Goal: Navigation & Orientation: Find specific page/section

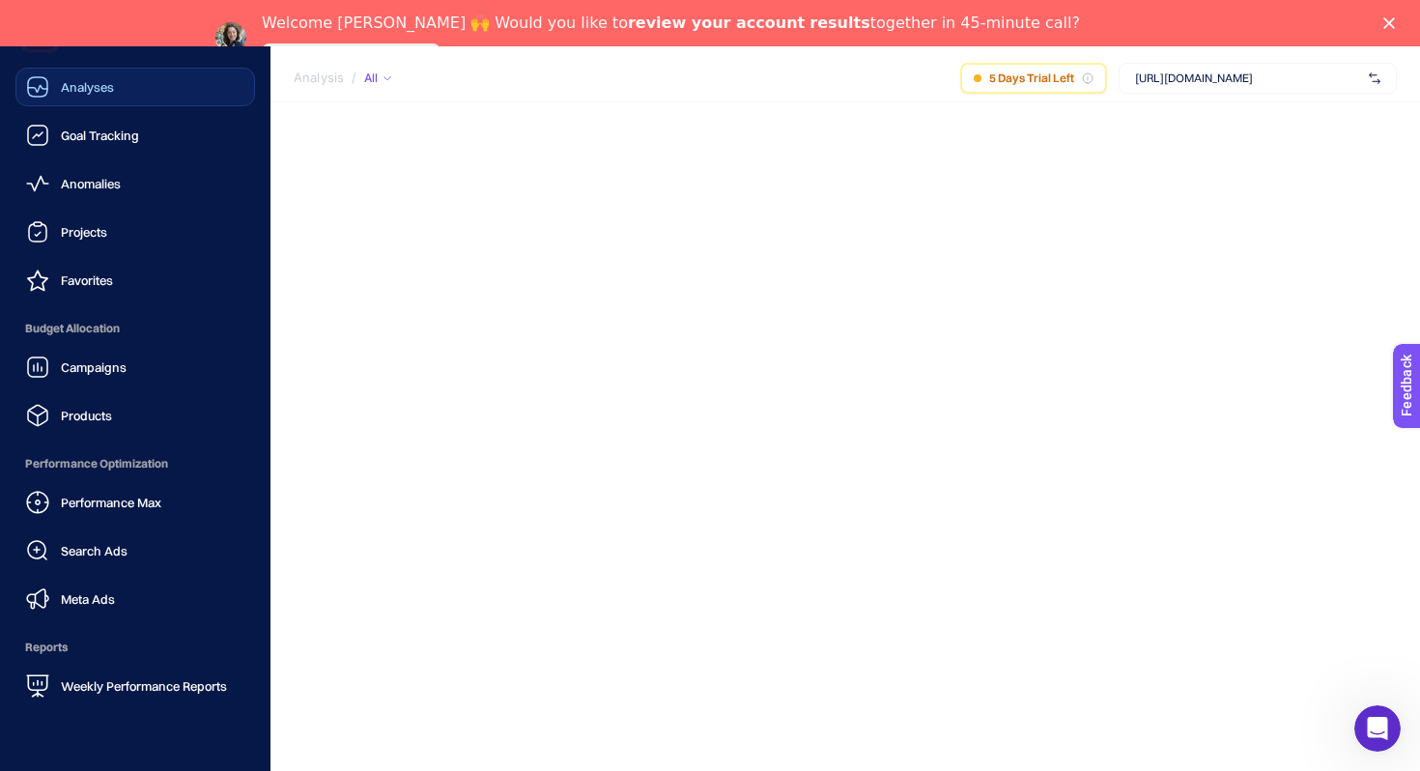
click at [30, 79] on icon at bounding box center [37, 86] width 23 height 23
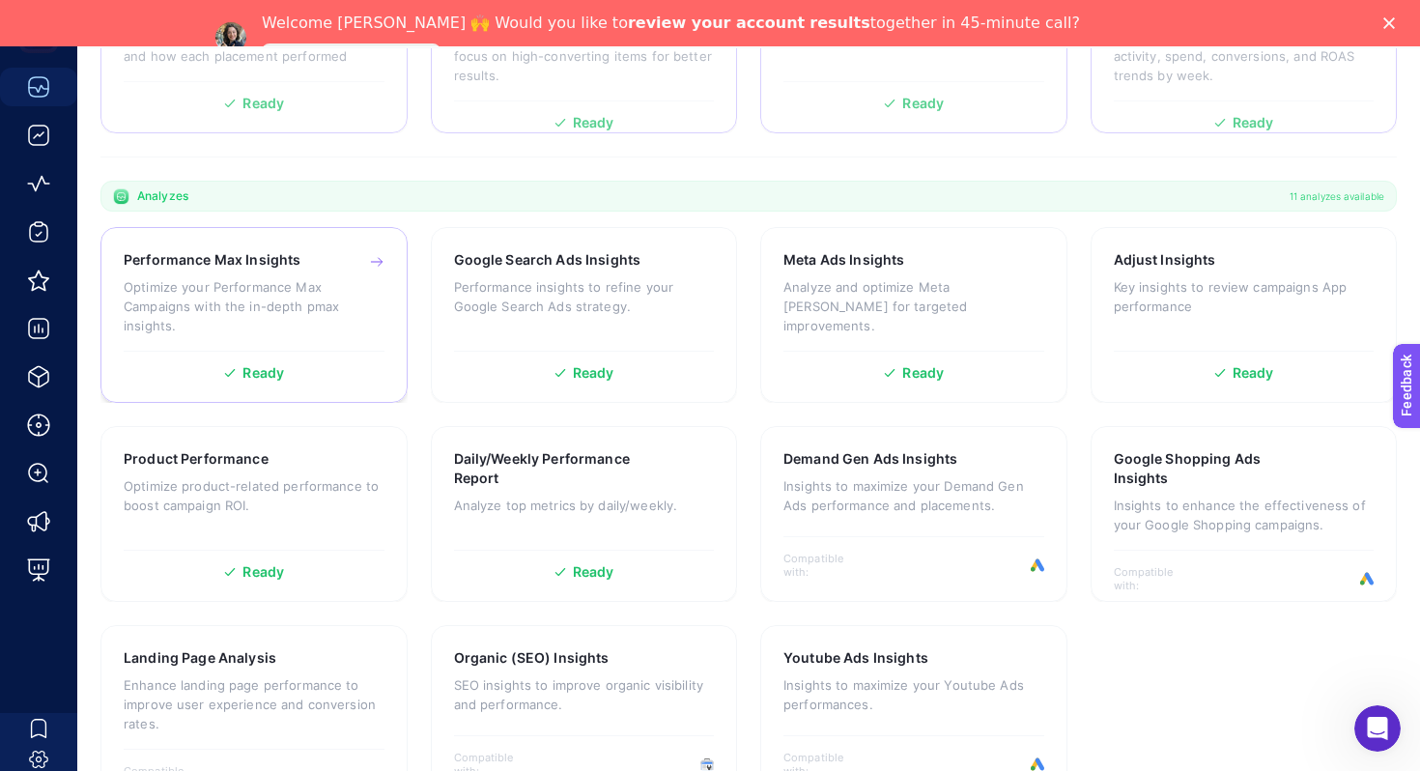
scroll to position [570, 0]
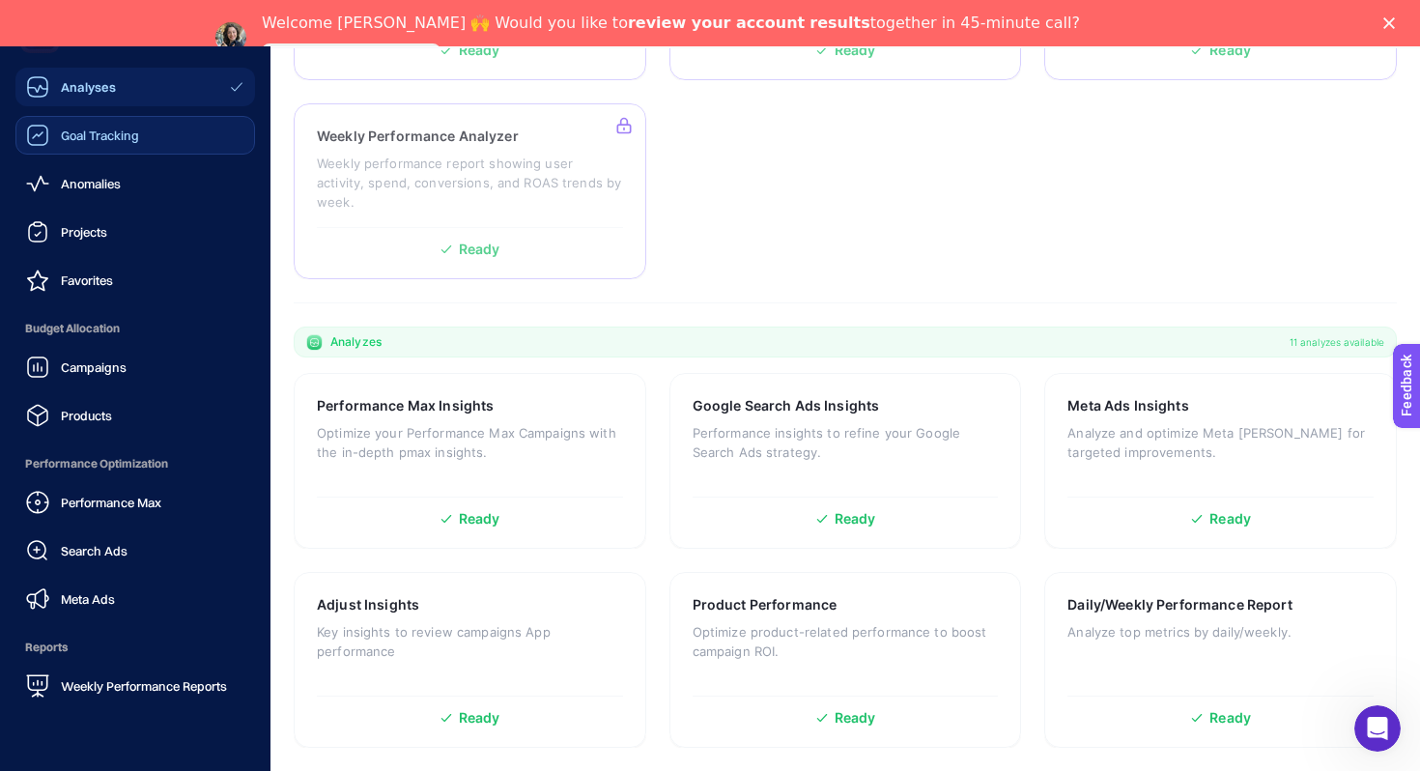
click at [91, 146] on div "Goal Tracking" at bounding box center [82, 135] width 113 height 23
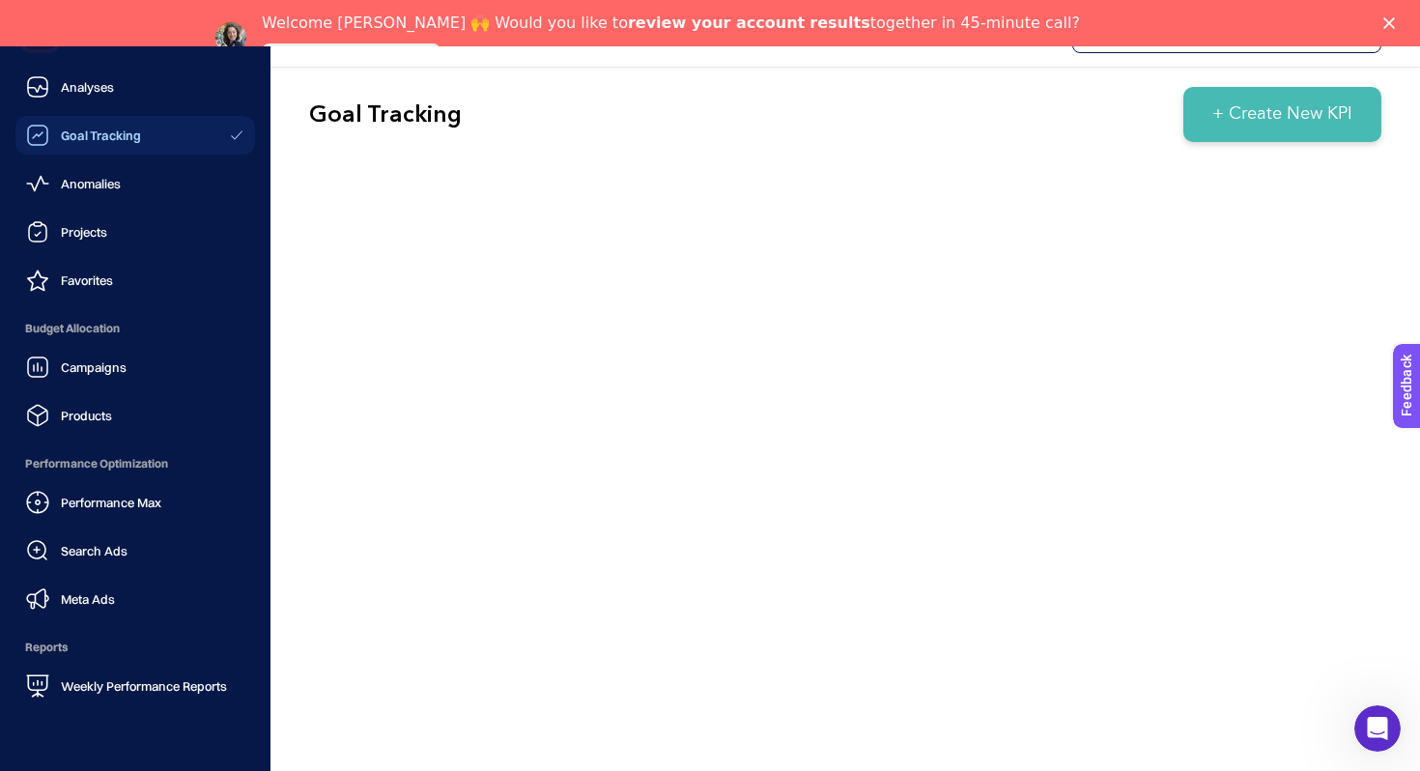
scroll to position [54, 0]
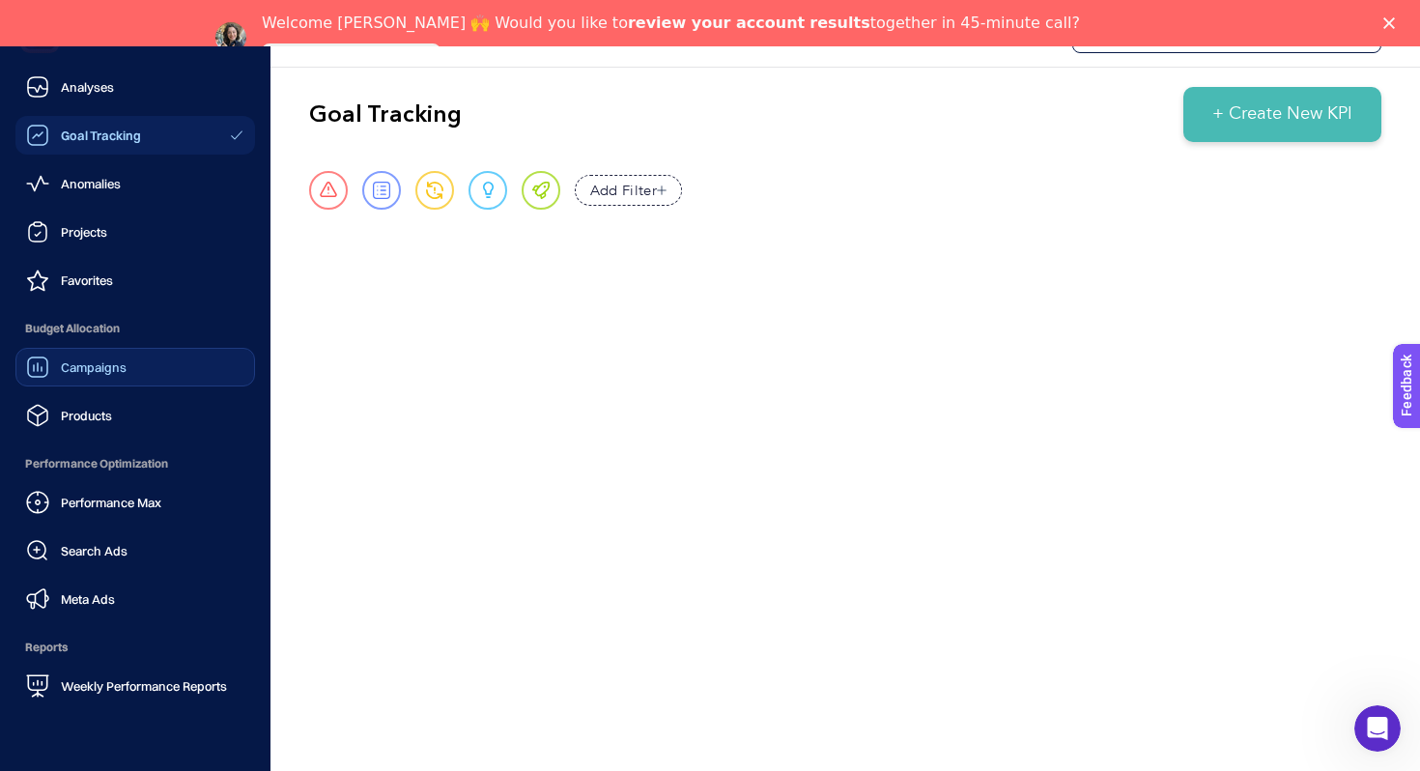
click at [70, 355] on div "Campaigns" at bounding box center [76, 366] width 100 height 23
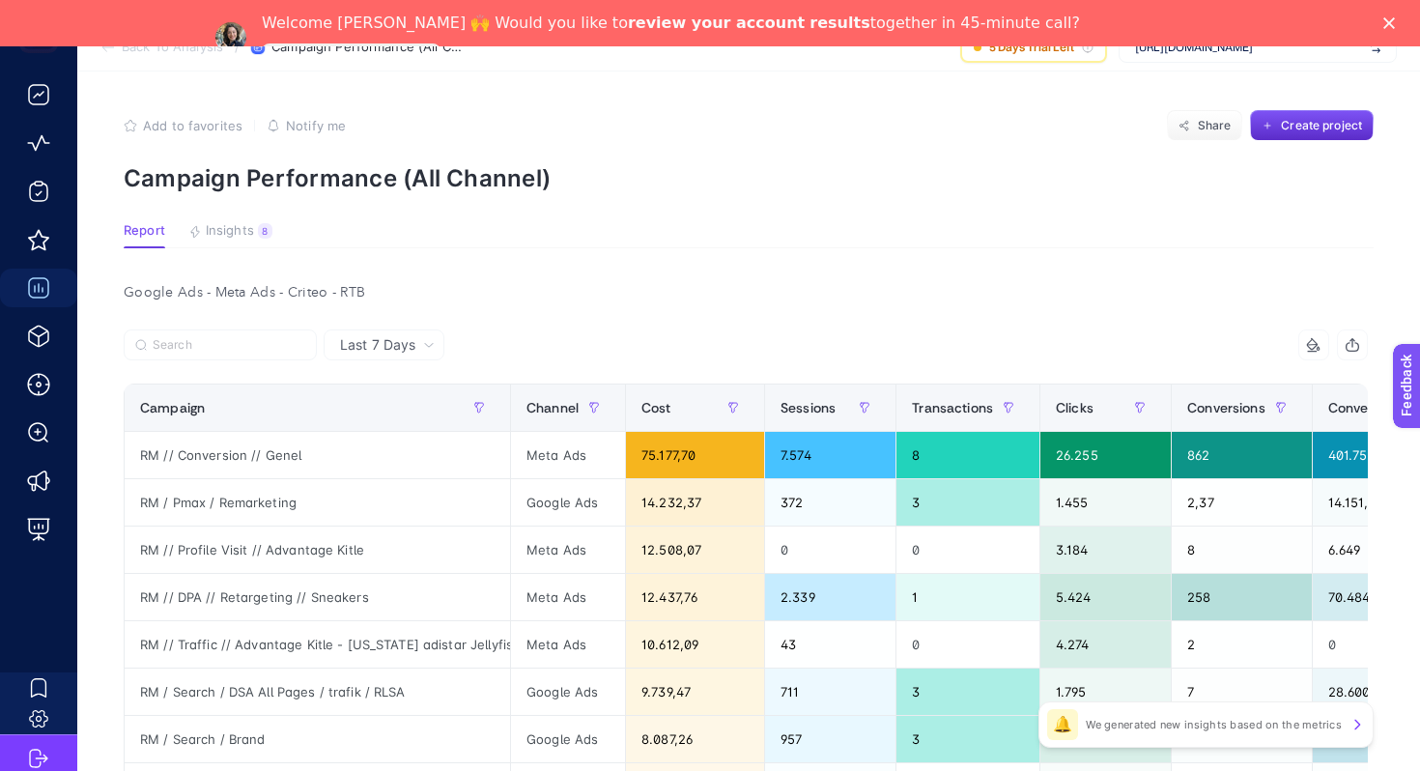
scroll to position [29, 0]
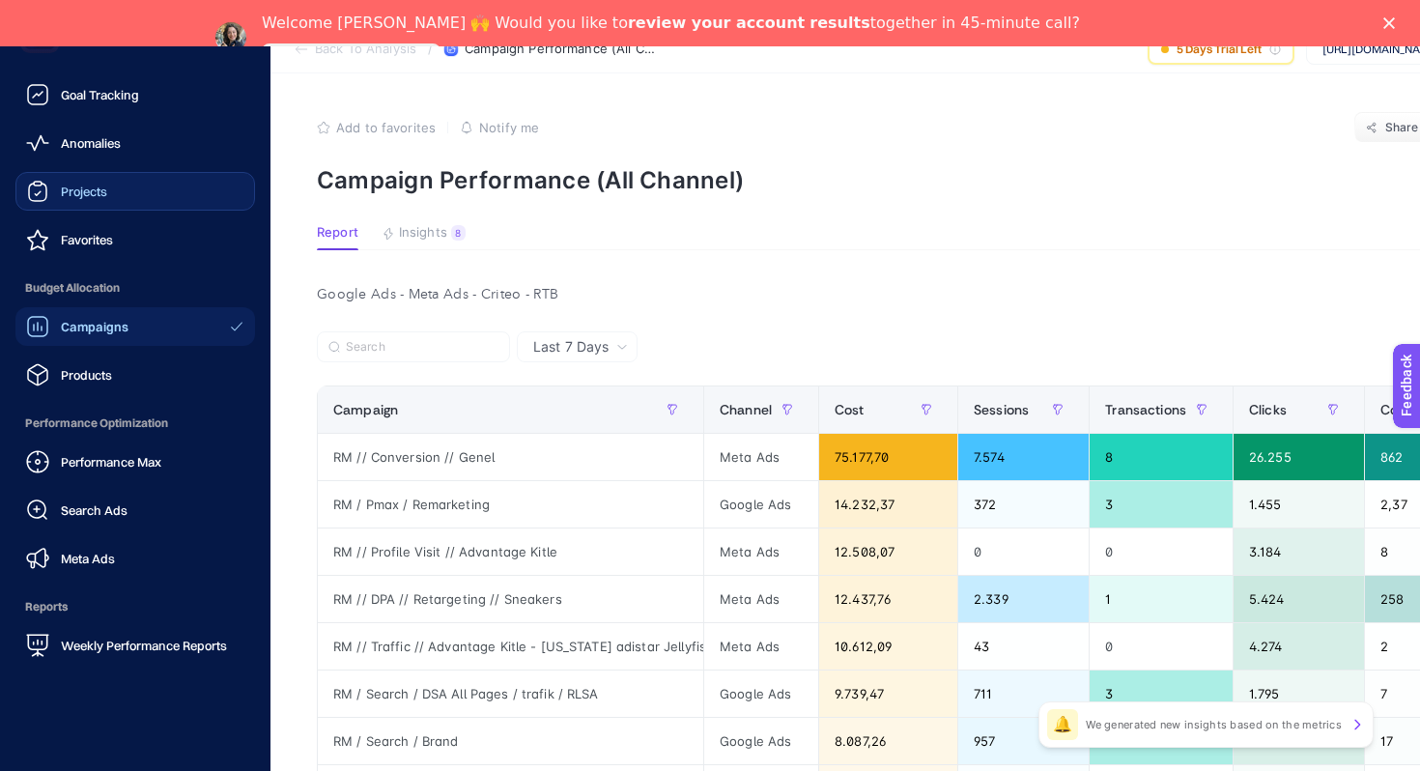
click at [73, 175] on link "Projects" at bounding box center [134, 191] width 239 height 39
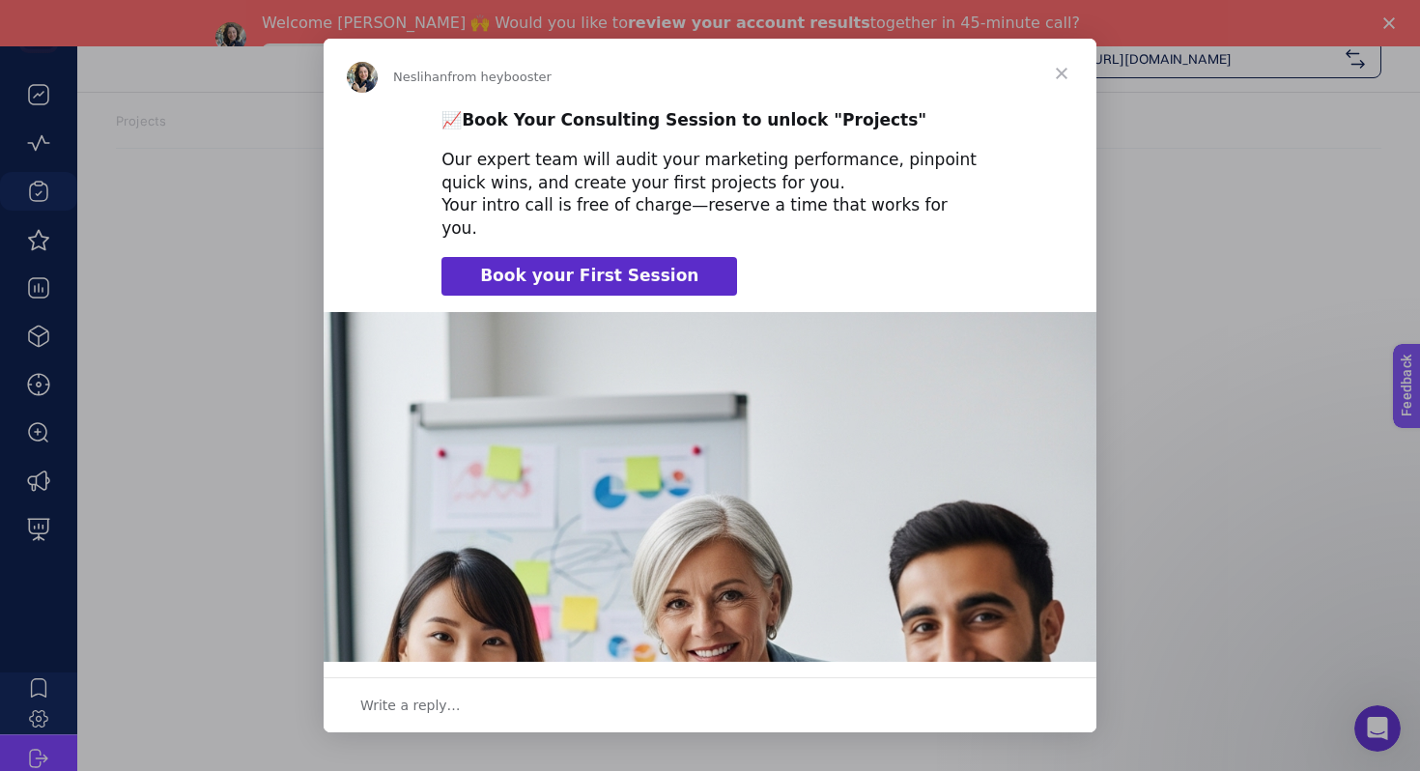
click at [1061, 70] on span "Close" at bounding box center [1061, 74] width 70 height 70
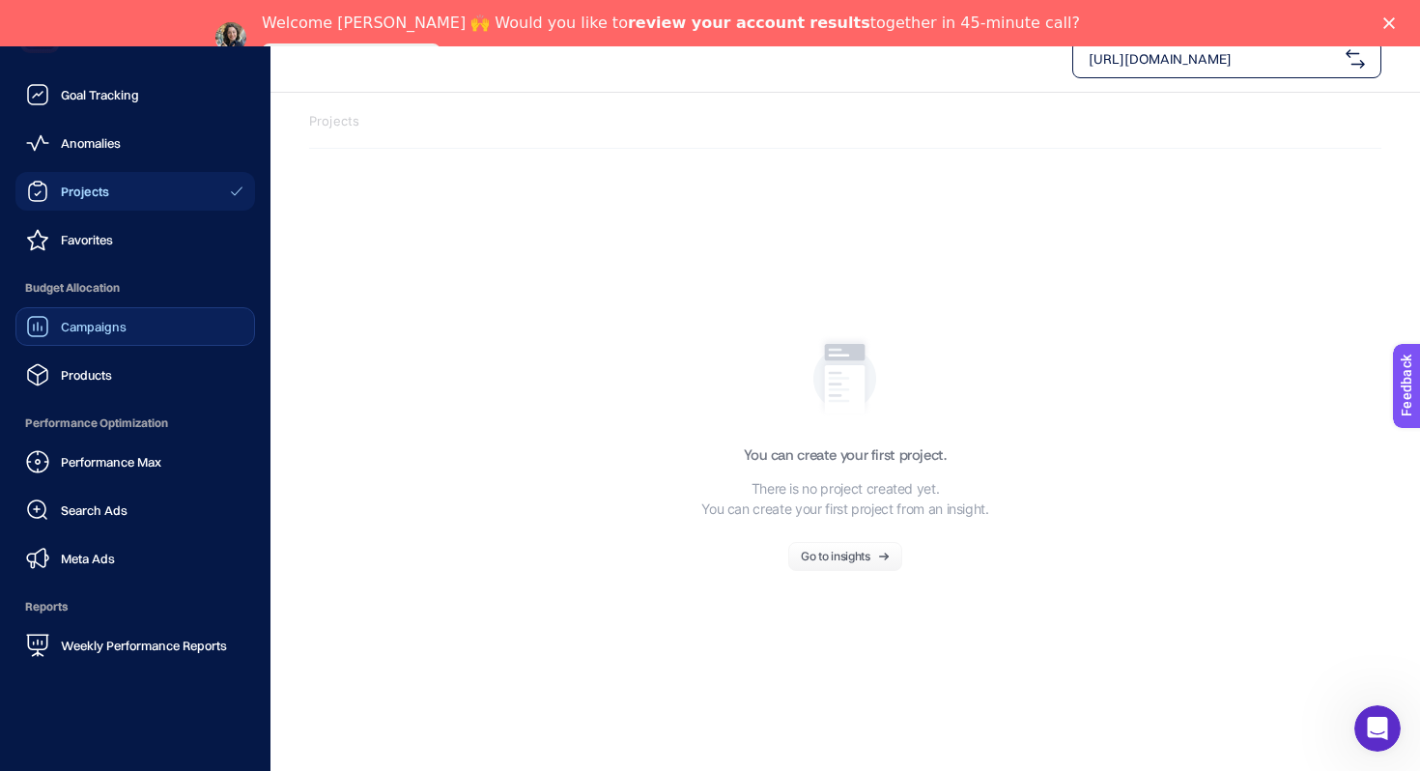
click at [64, 336] on div "Campaigns" at bounding box center [76, 326] width 100 height 23
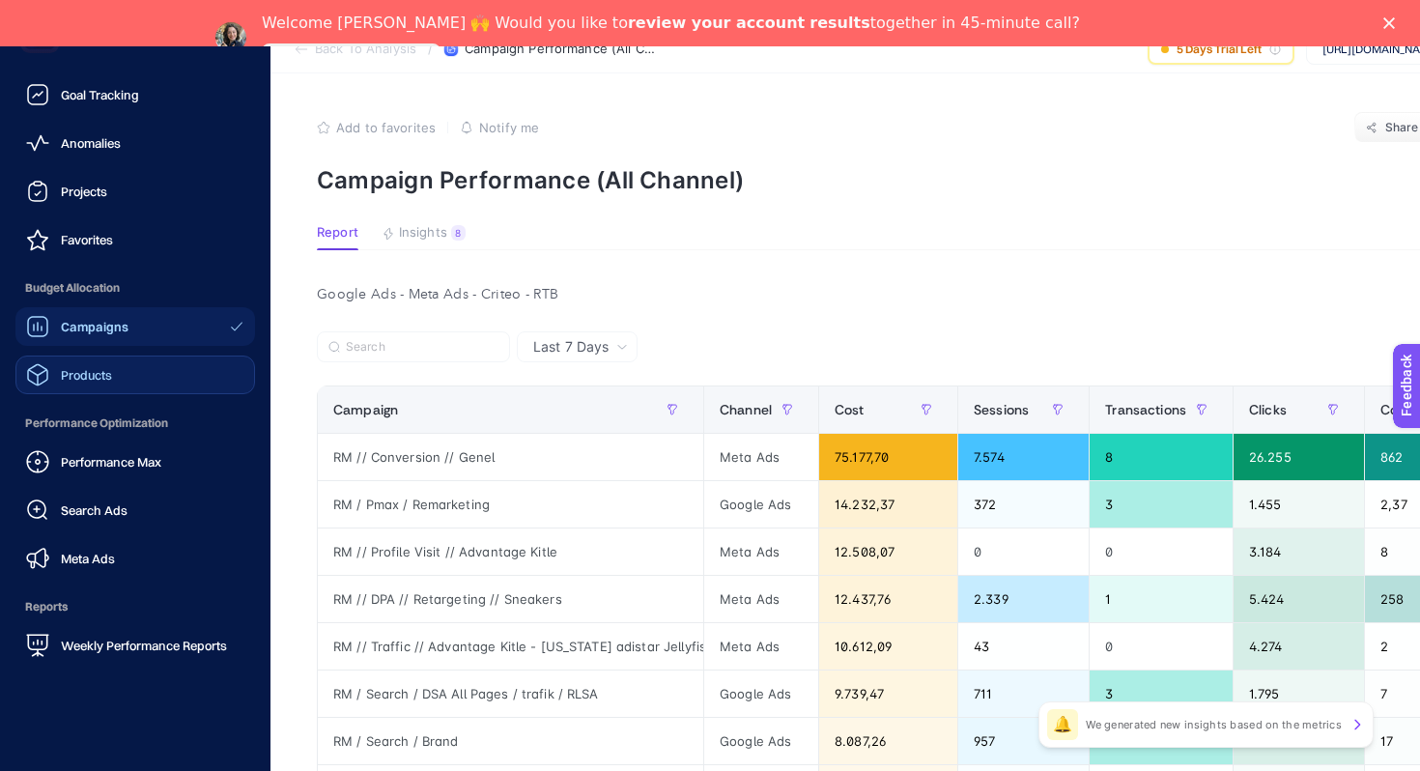
click at [96, 364] on div "Products" at bounding box center [69, 374] width 86 height 23
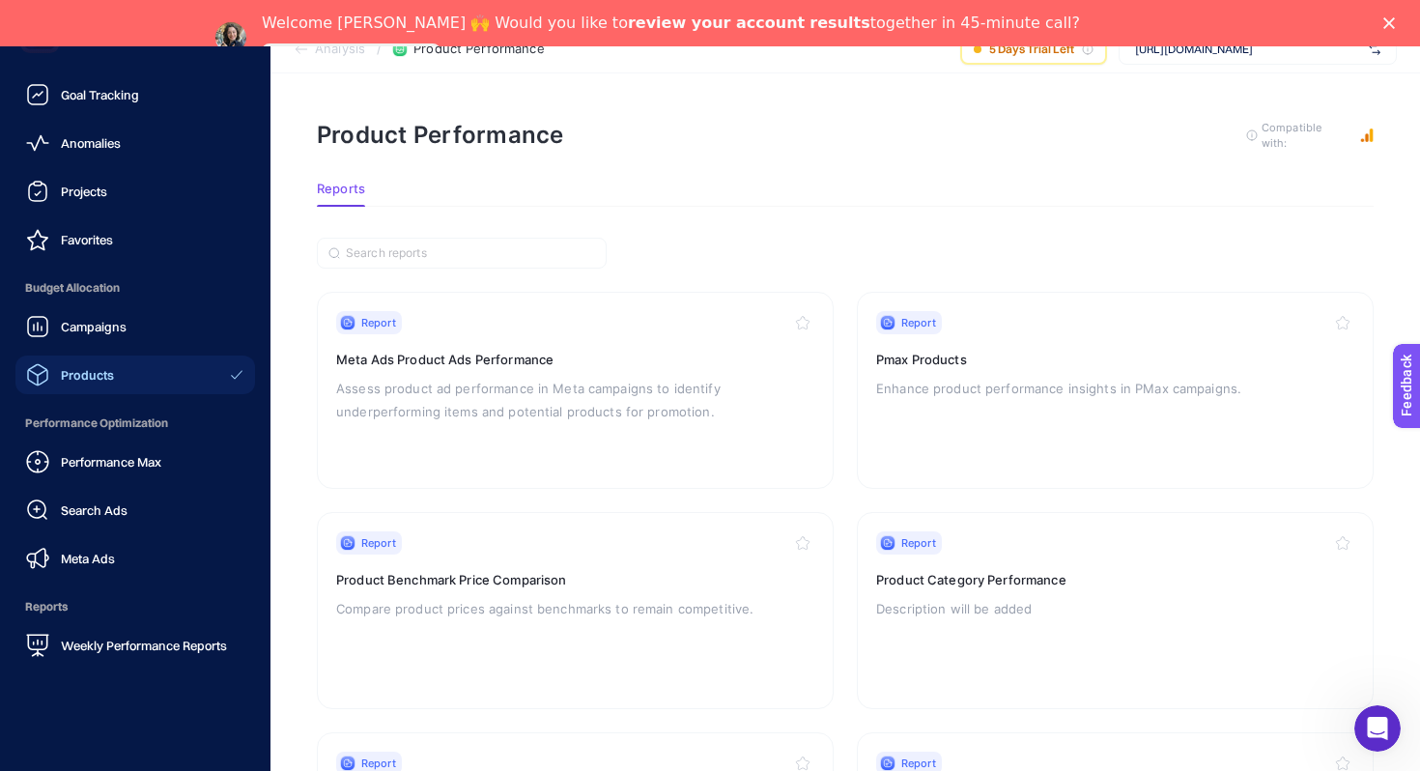
click at [150, 532] on div "Performance Max Search Ads Meta Ads" at bounding box center [134, 509] width 239 height 135
click at [129, 586] on ul "Analyses Goal Tracking Anomalies Projects Favorites Budget Allocation Campaigns…" at bounding box center [134, 345] width 239 height 637
click at [119, 558] on link "Meta Ads" at bounding box center [134, 558] width 239 height 39
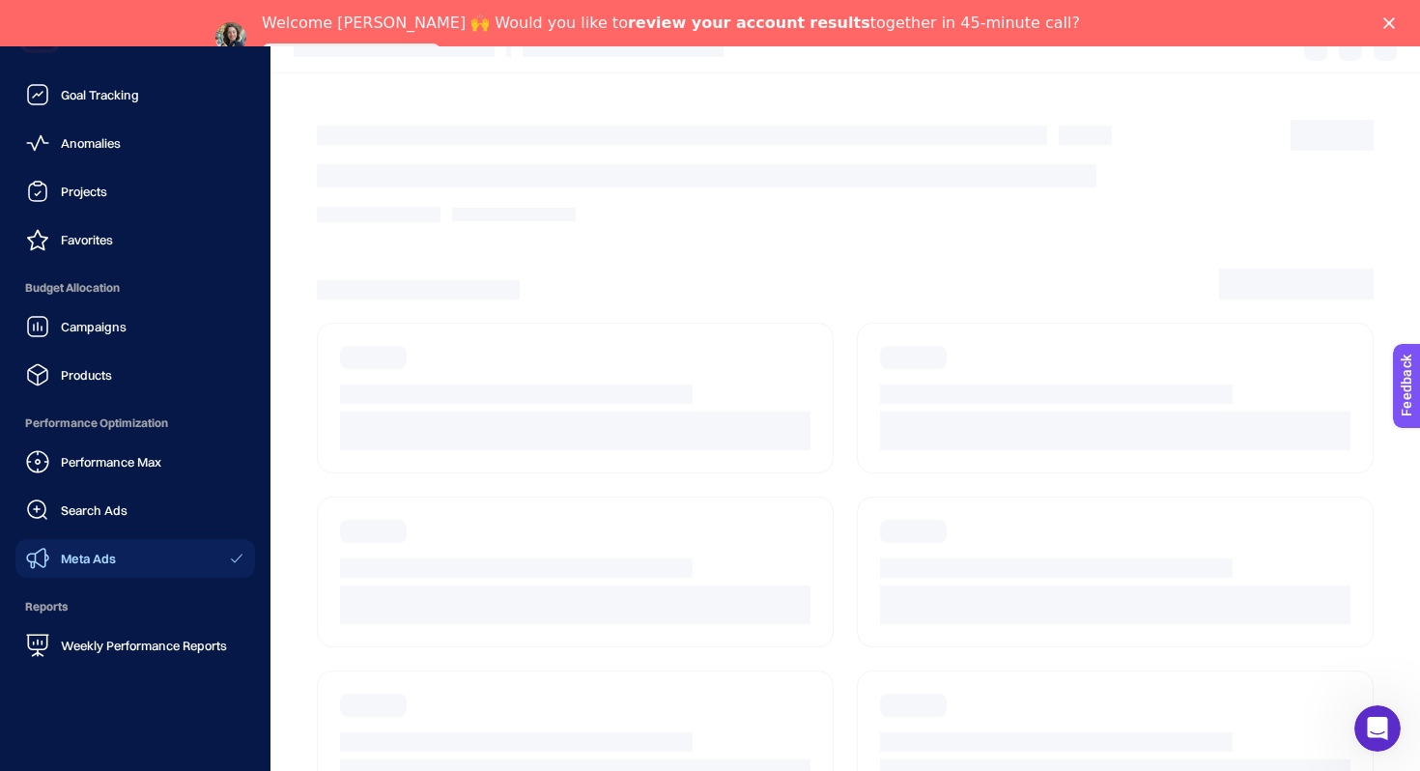
click at [106, 673] on nav "Analyses Goal Tracking Anomalies Projects Favorites Budget Allocation Campaigns…" at bounding box center [135, 419] width 251 height 703
click at [113, 632] on link "Weekly Performance Reports" at bounding box center [134, 645] width 239 height 39
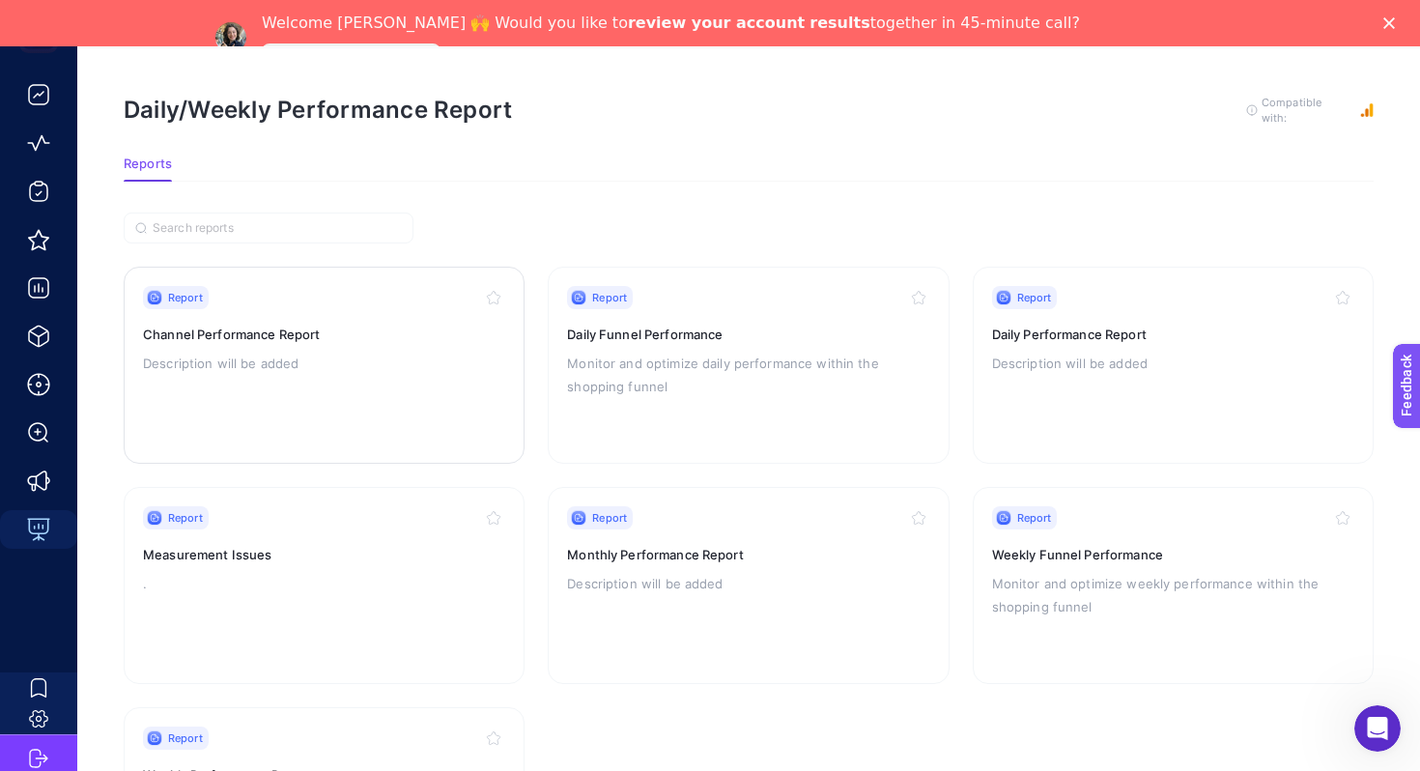
scroll to position [68, 0]
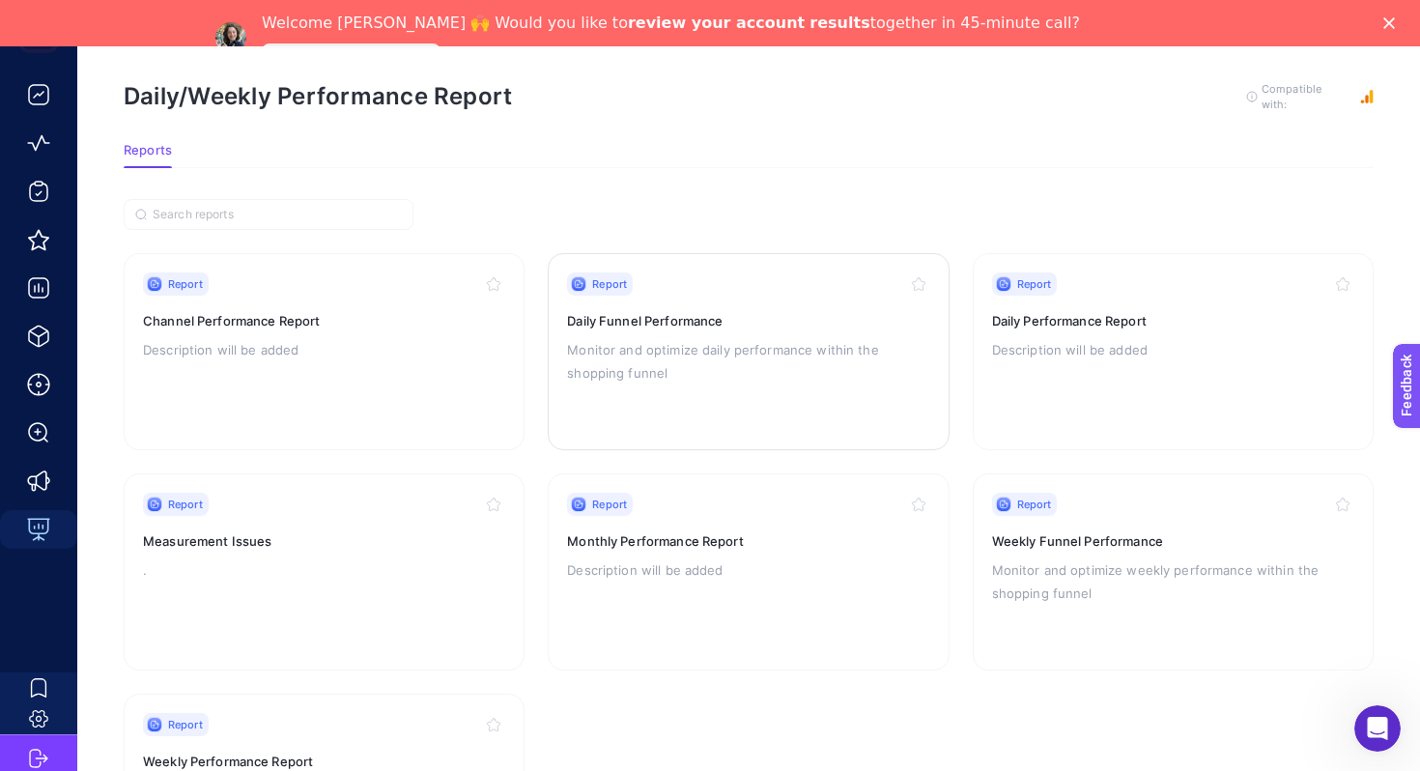
click at [607, 355] on p "Monitor and optimize daily performance within the shopping funnel" at bounding box center [748, 361] width 362 height 46
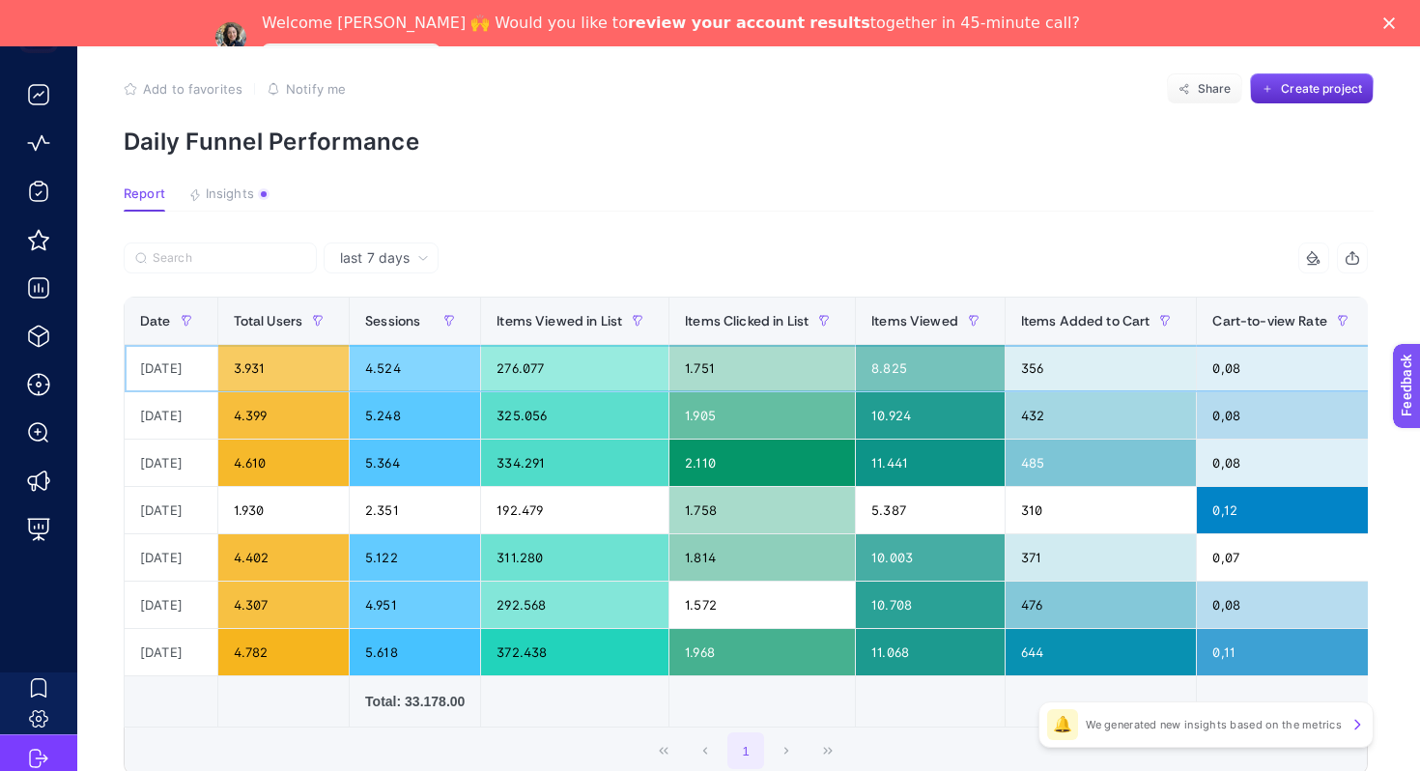
drag, startPoint x: 756, startPoint y: 356, endPoint x: 672, endPoint y: 361, distance: 84.1
click at [672, 439] on tr "[DATE] 3.931 4.524 276.077 1.751 8.825 356 0,08 133 9,77 13 0,00" at bounding box center [1184, 462] width 2119 height 47
click at [952, 370] on div "8.825" at bounding box center [930, 368] width 149 height 46
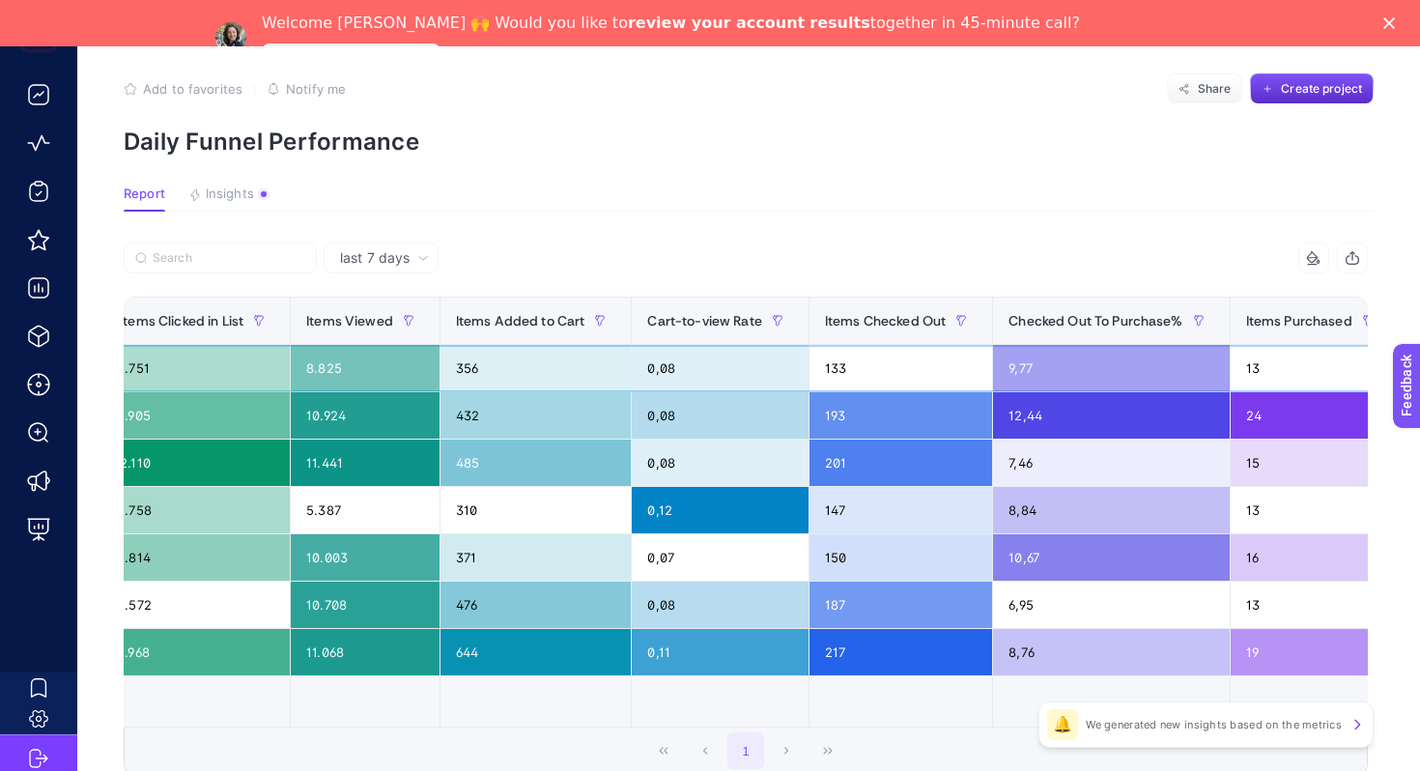
scroll to position [0, 889]
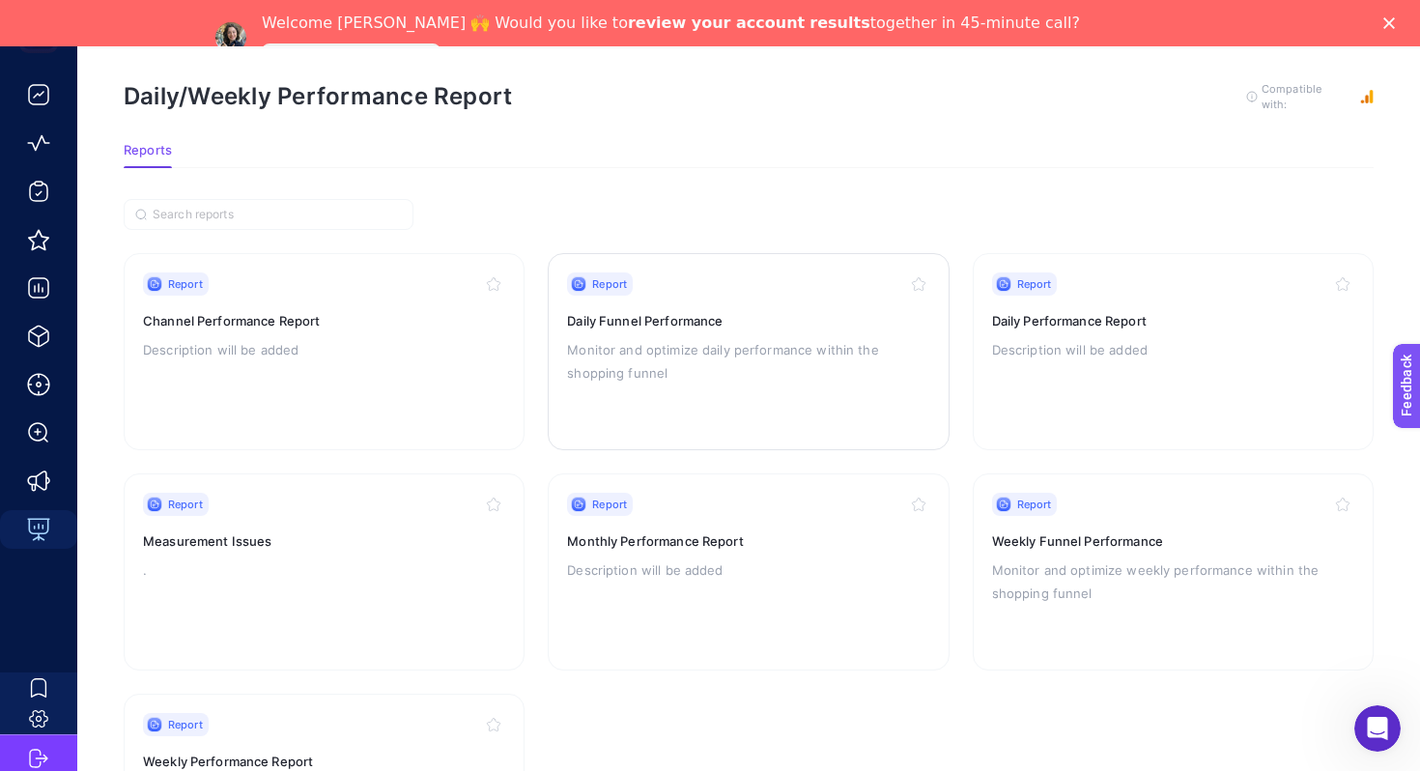
scroll to position [67, 0]
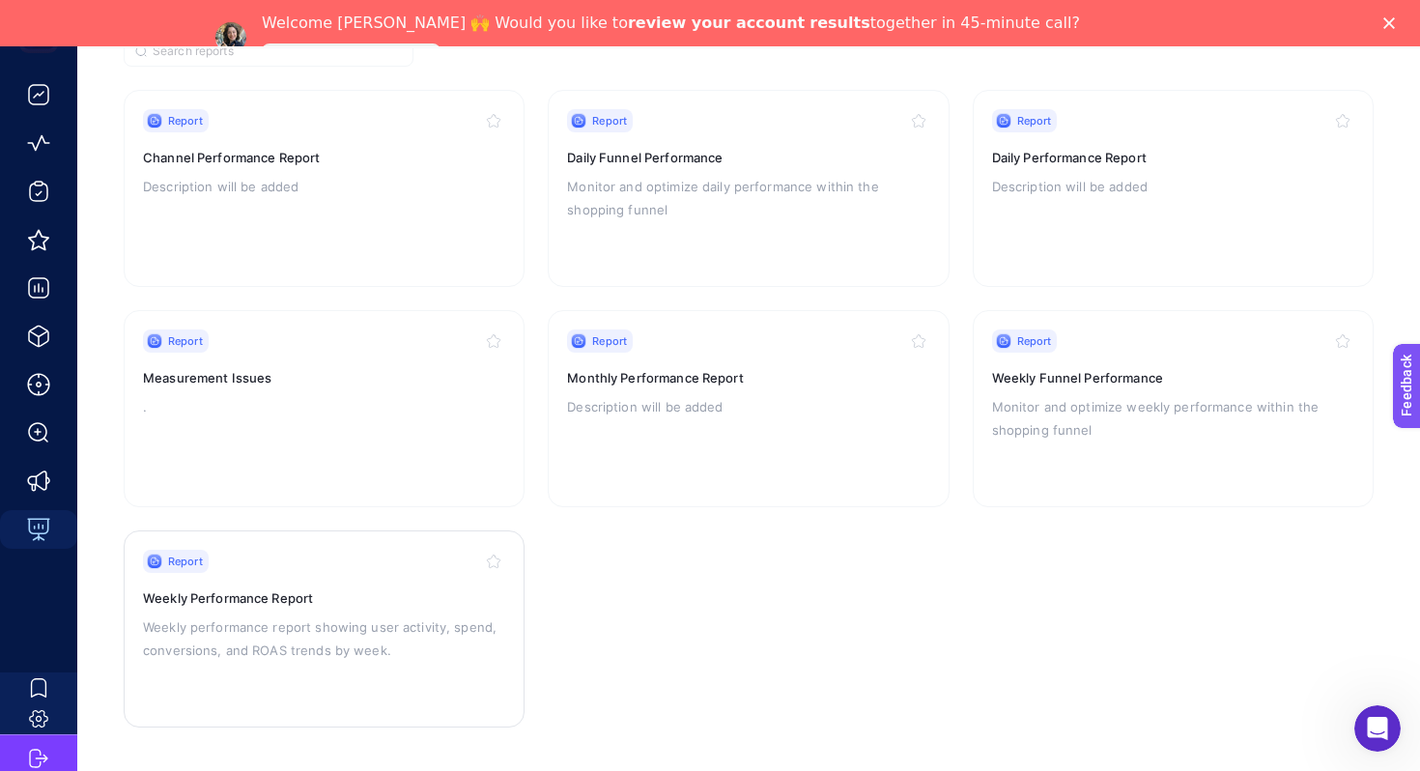
click at [399, 662] on div "Report Weekly Performance Report Weekly performance report showing user activit…" at bounding box center [324, 628] width 362 height 158
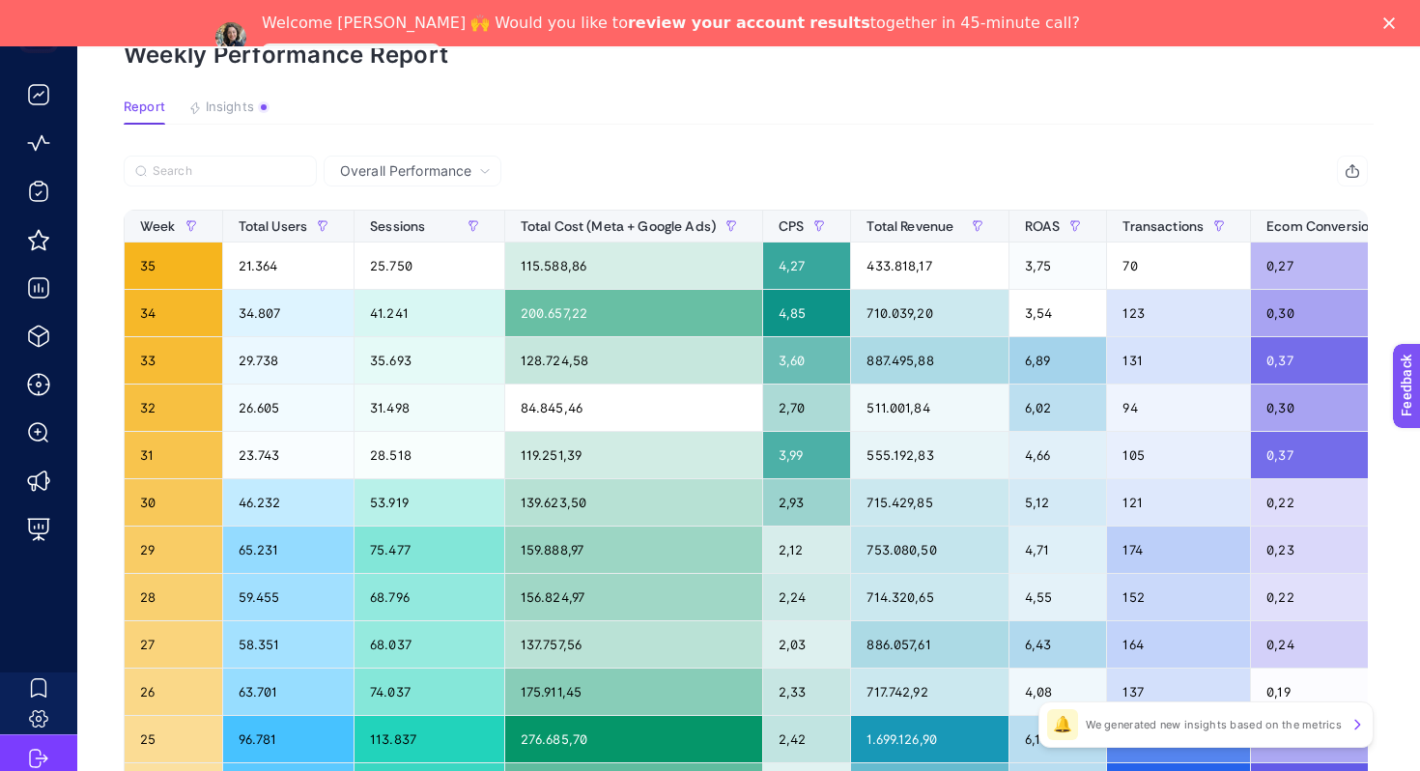
scroll to position [231, 0]
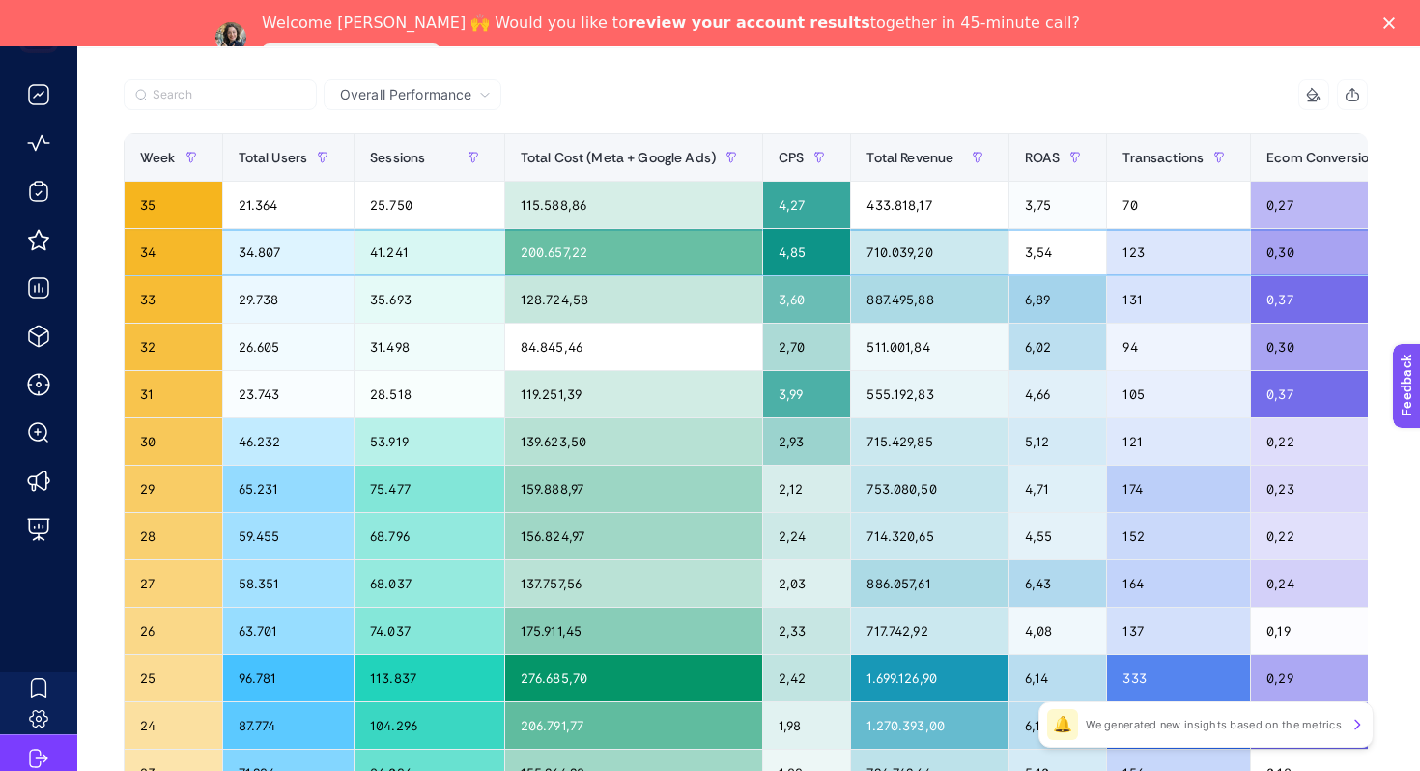
click at [513, 239] on div "200.657,22" at bounding box center [633, 252] width 257 height 46
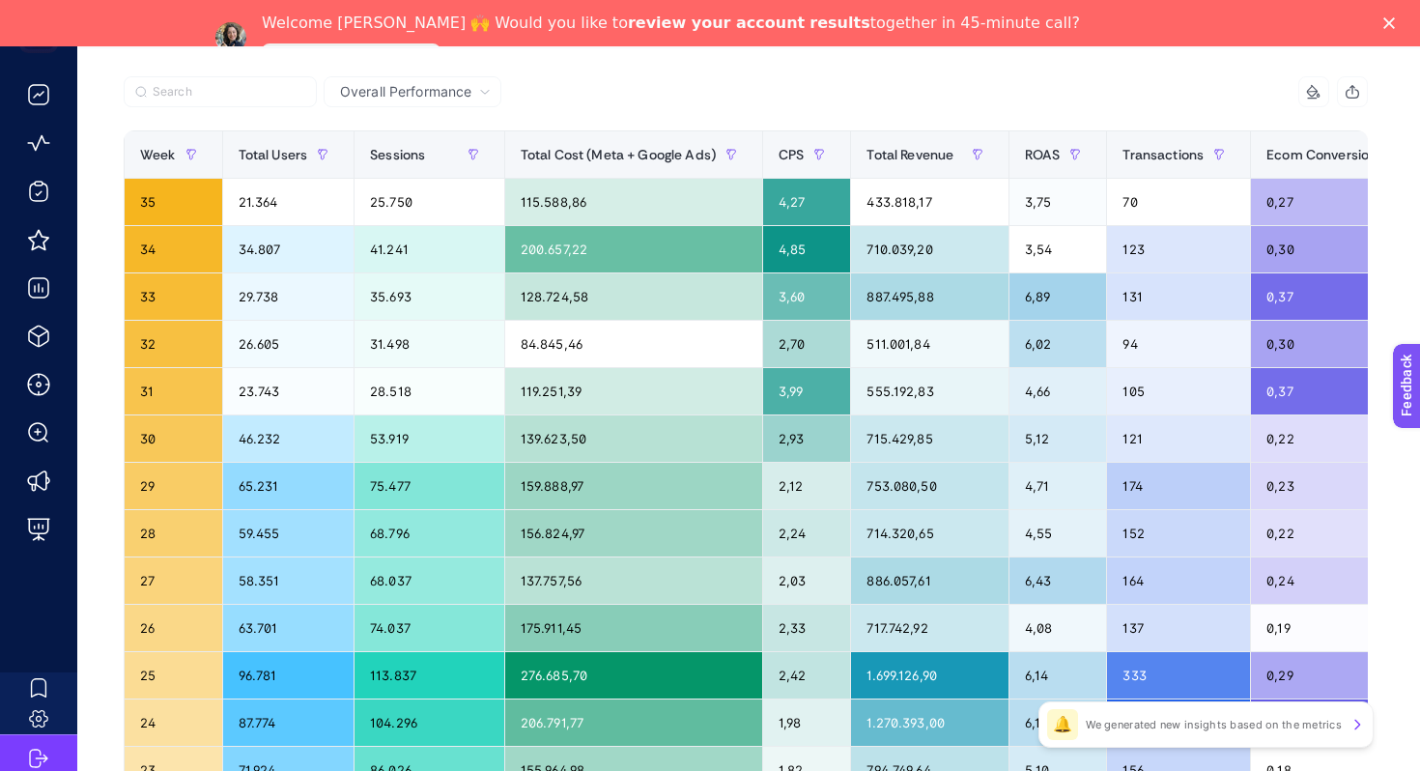
click at [648, 109] on div at bounding box center [435, 97] width 622 height 42
